Goal: Transaction & Acquisition: Book appointment/travel/reservation

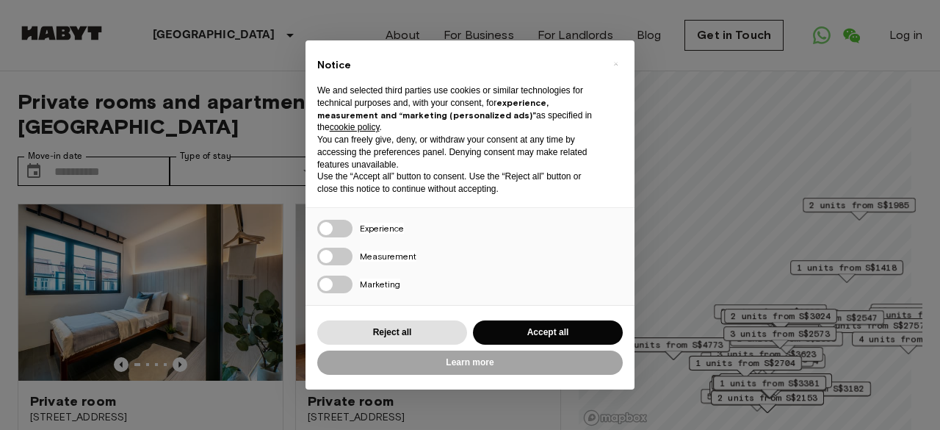
click at [539, 317] on div "Reject all Accept all" at bounding box center [470, 332] width 306 height 30
click at [534, 331] on button "Accept all" at bounding box center [548, 332] width 150 height 24
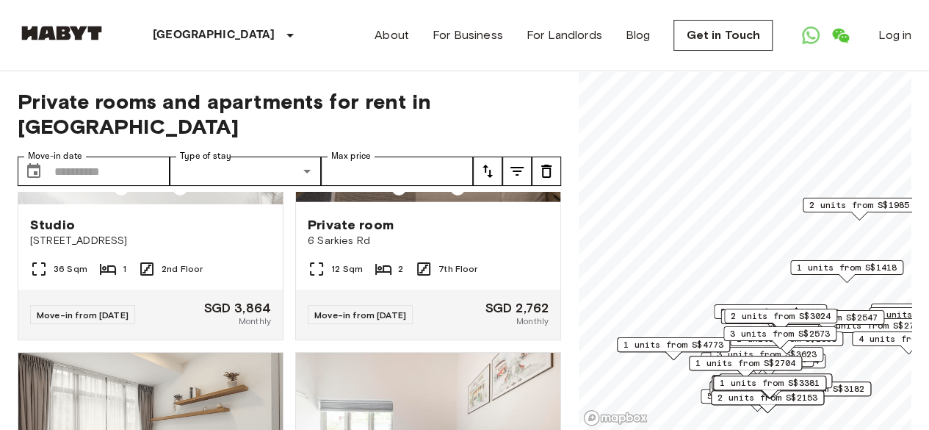
scroll to position [5390, 0]
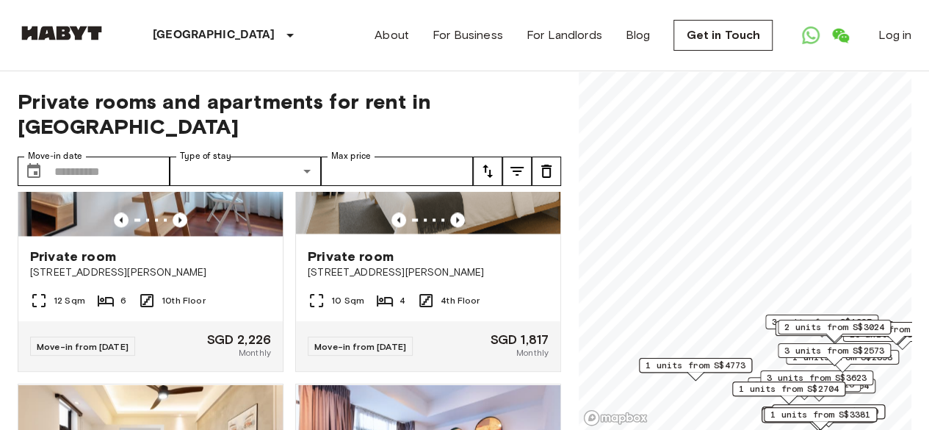
scroll to position [2684, 0]
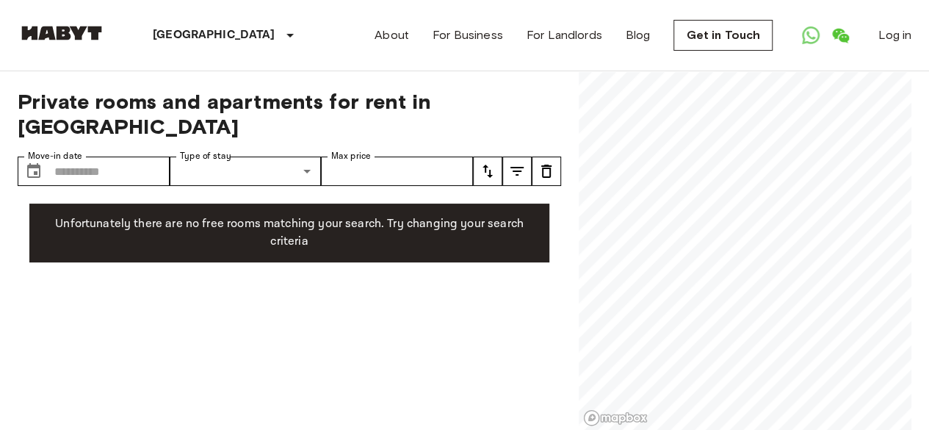
click at [517, 177] on div "Private rooms and apartments for rent in [GEOGRAPHIC_DATA] Move-in date ​ Move-…" at bounding box center [465, 250] width 894 height 359
